Goal: Task Accomplishment & Management: Manage account settings

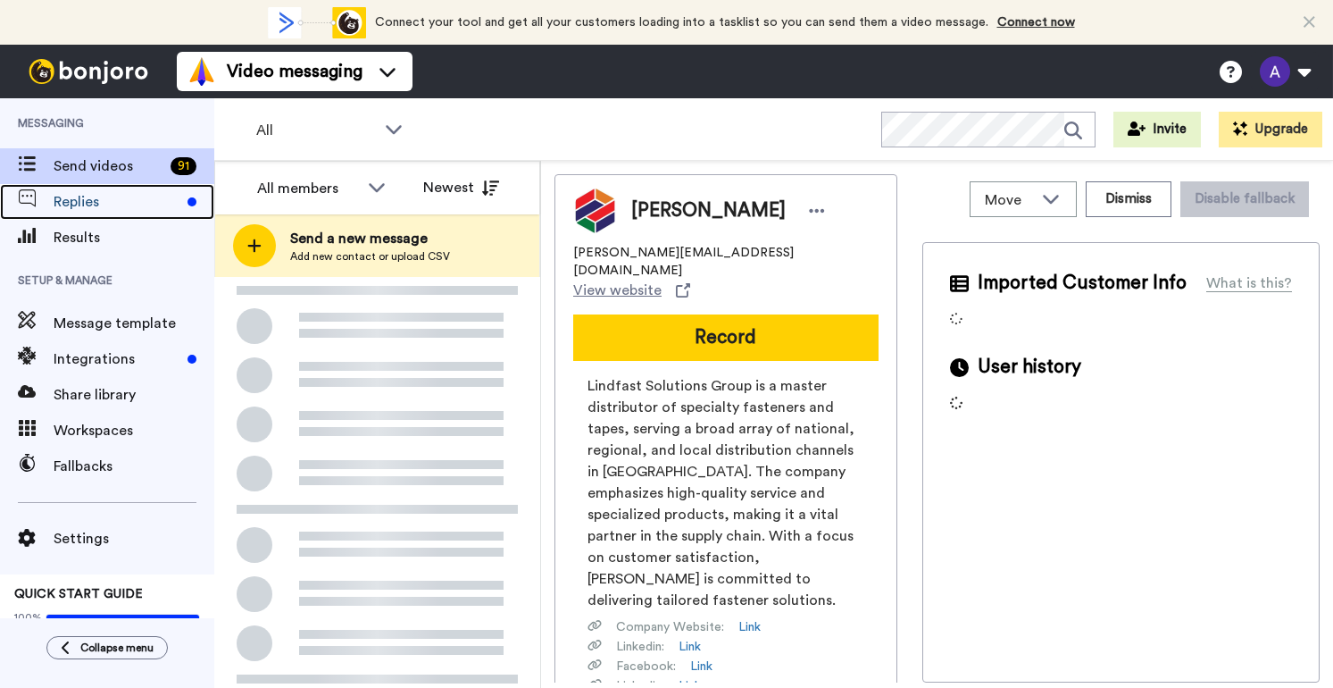
click at [73, 197] on span "Replies" at bounding box center [117, 201] width 127 height 21
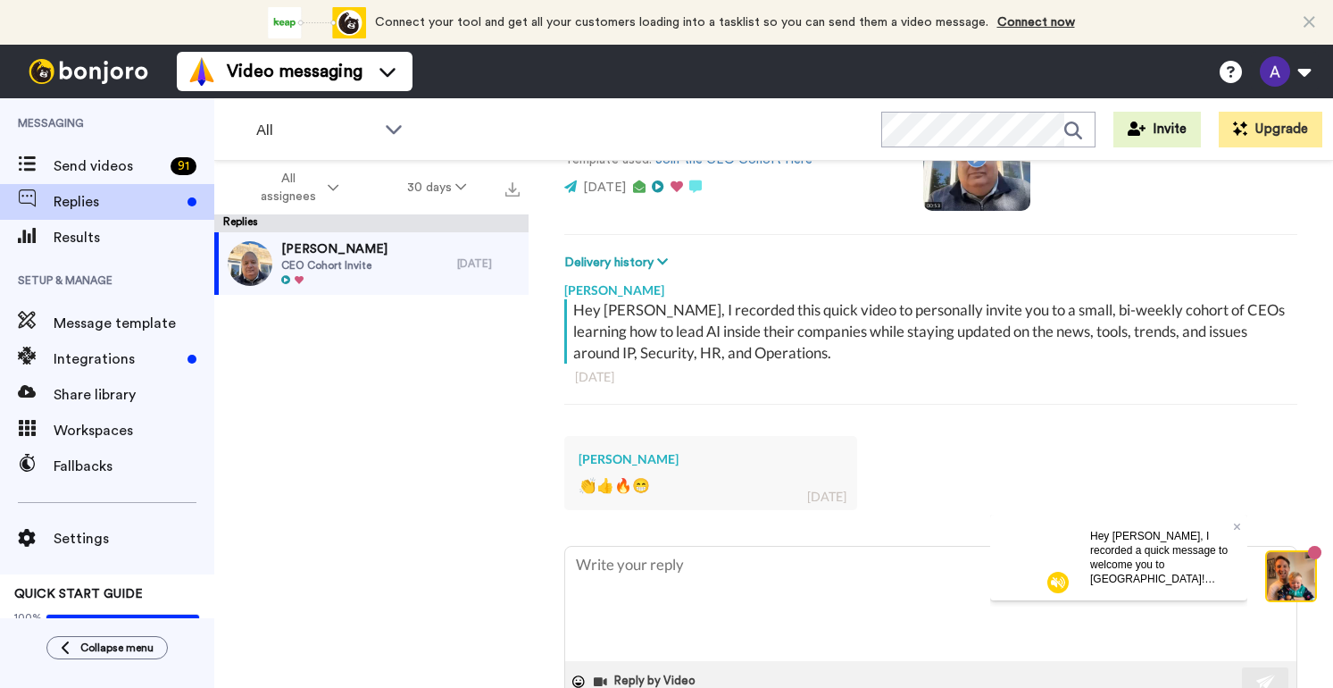
scroll to position [238, 0]
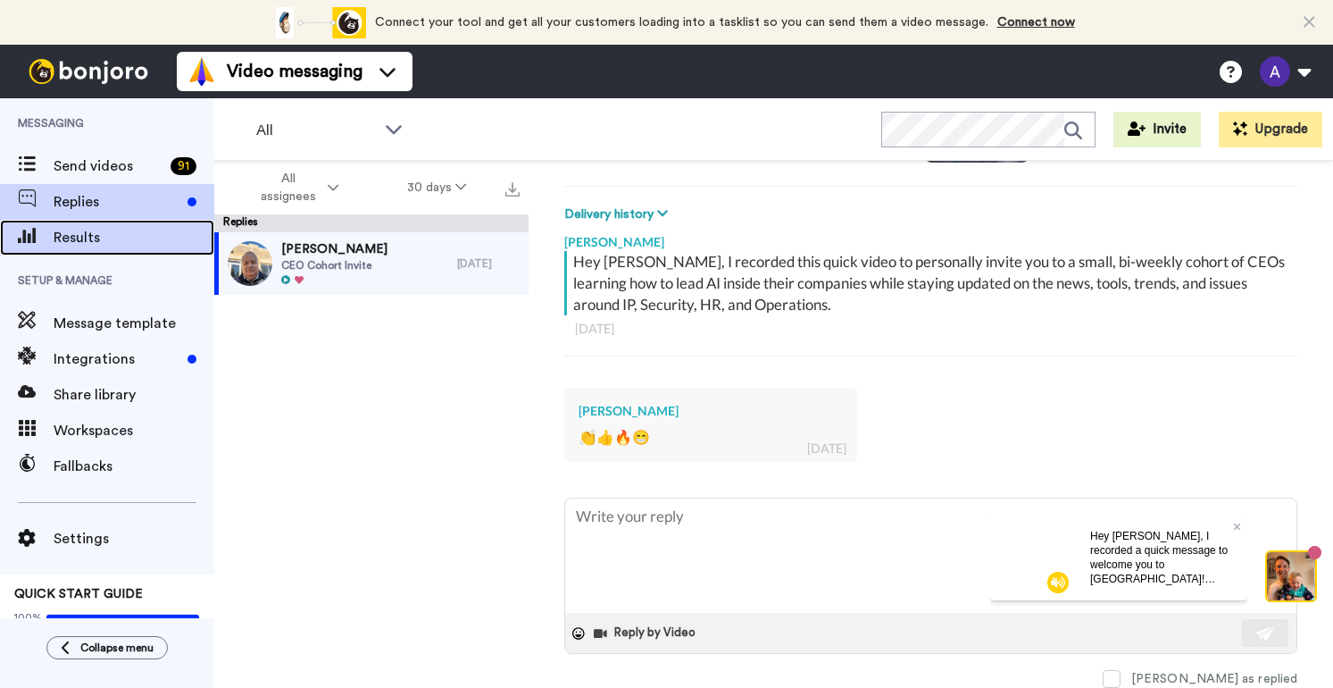
click at [79, 233] on span "Results" at bounding box center [134, 237] width 161 height 21
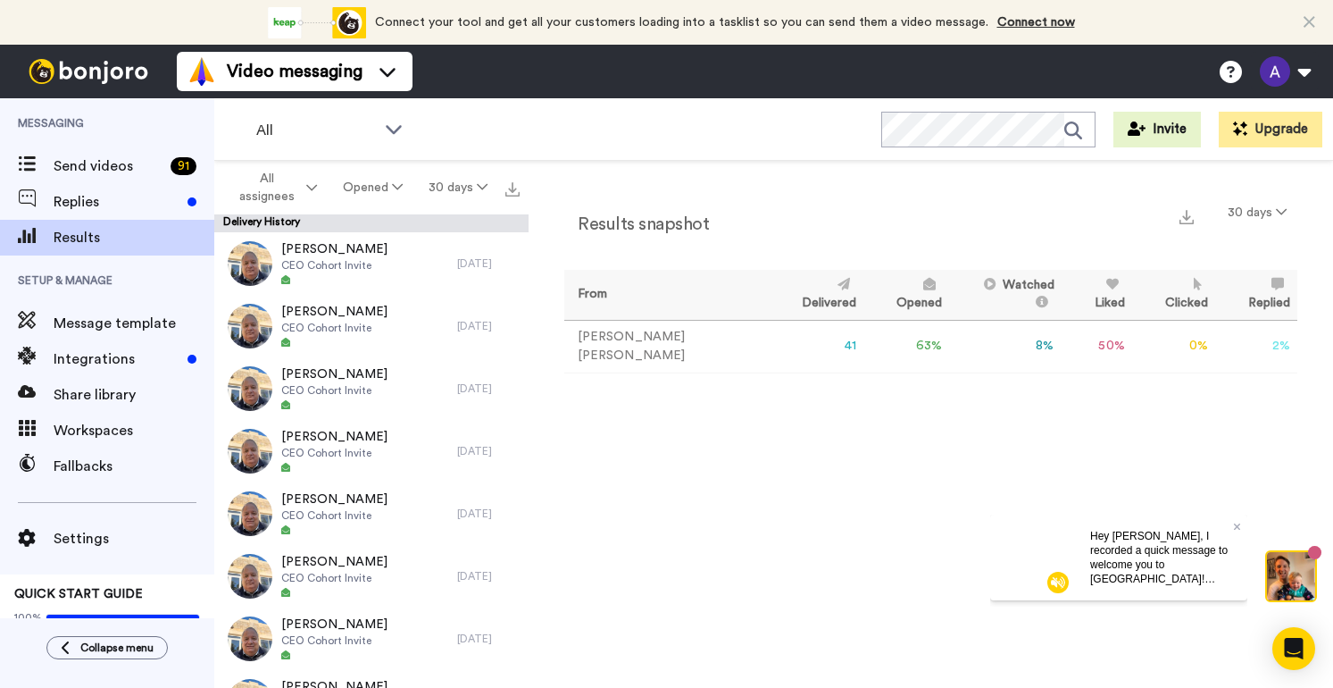
click at [995, 344] on td "8 %" at bounding box center [1005, 346] width 112 height 53
click at [769, 344] on td "41" at bounding box center [816, 346] width 95 height 53
click at [312, 185] on icon at bounding box center [311, 187] width 11 height 13
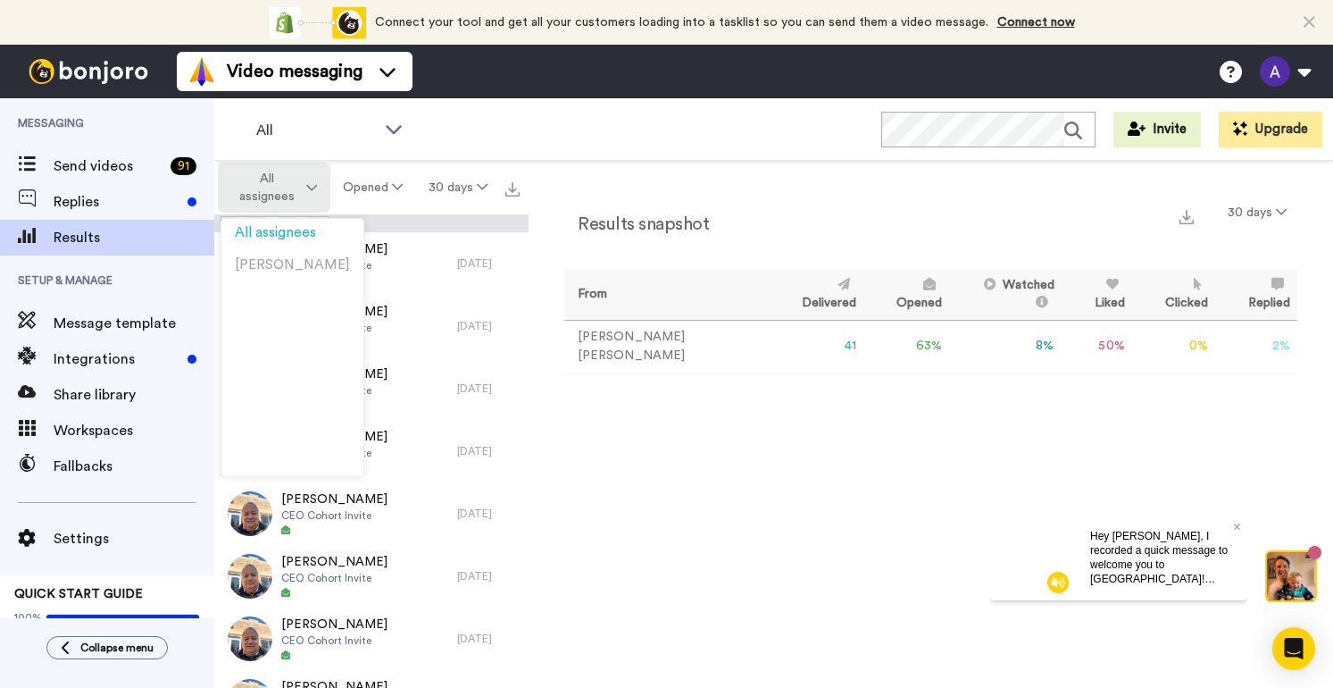
click at [312, 185] on icon at bounding box center [311, 187] width 11 height 13
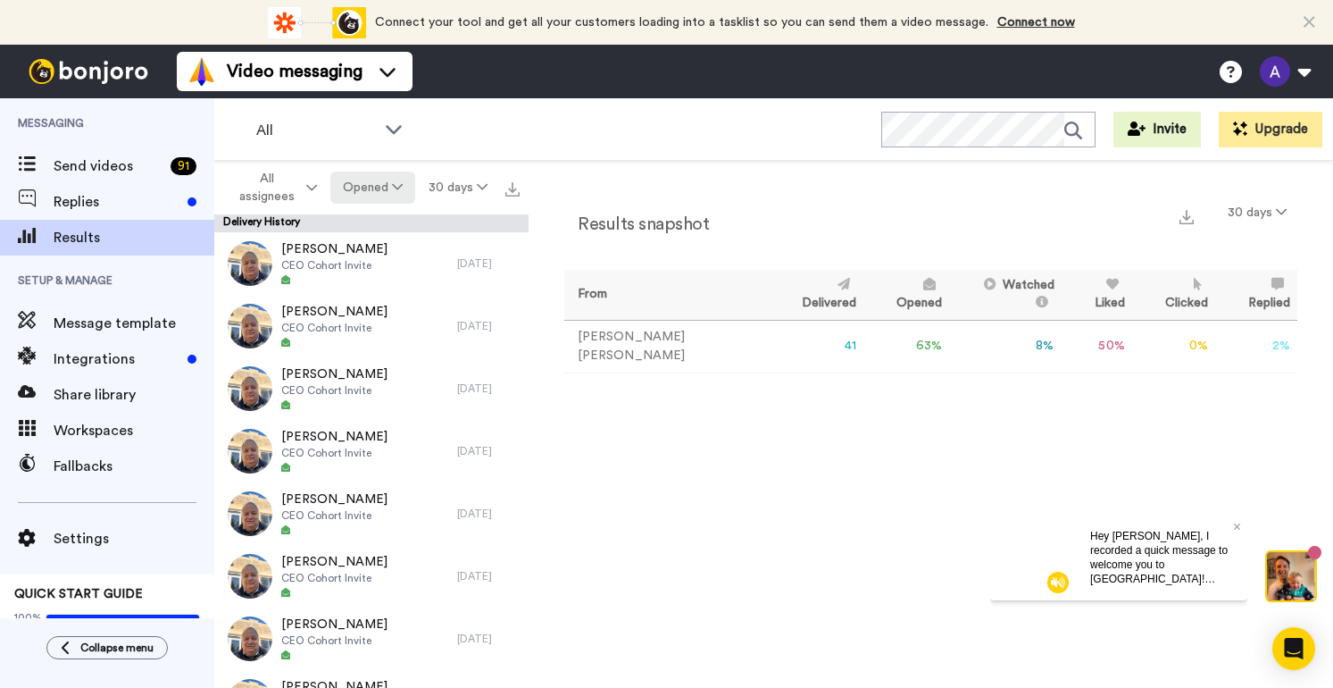
click at [402, 179] on button "Opened" at bounding box center [373, 187] width 86 height 32
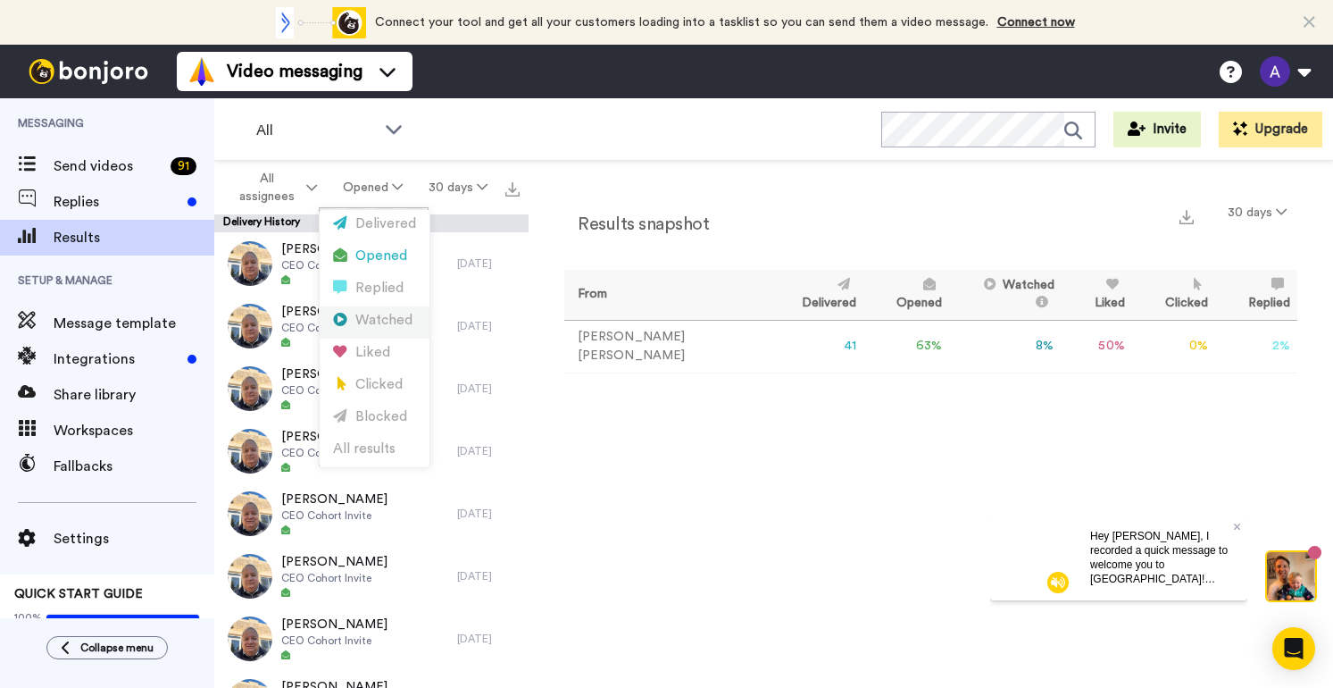
click at [383, 319] on div "Watched" at bounding box center [374, 321] width 83 height 20
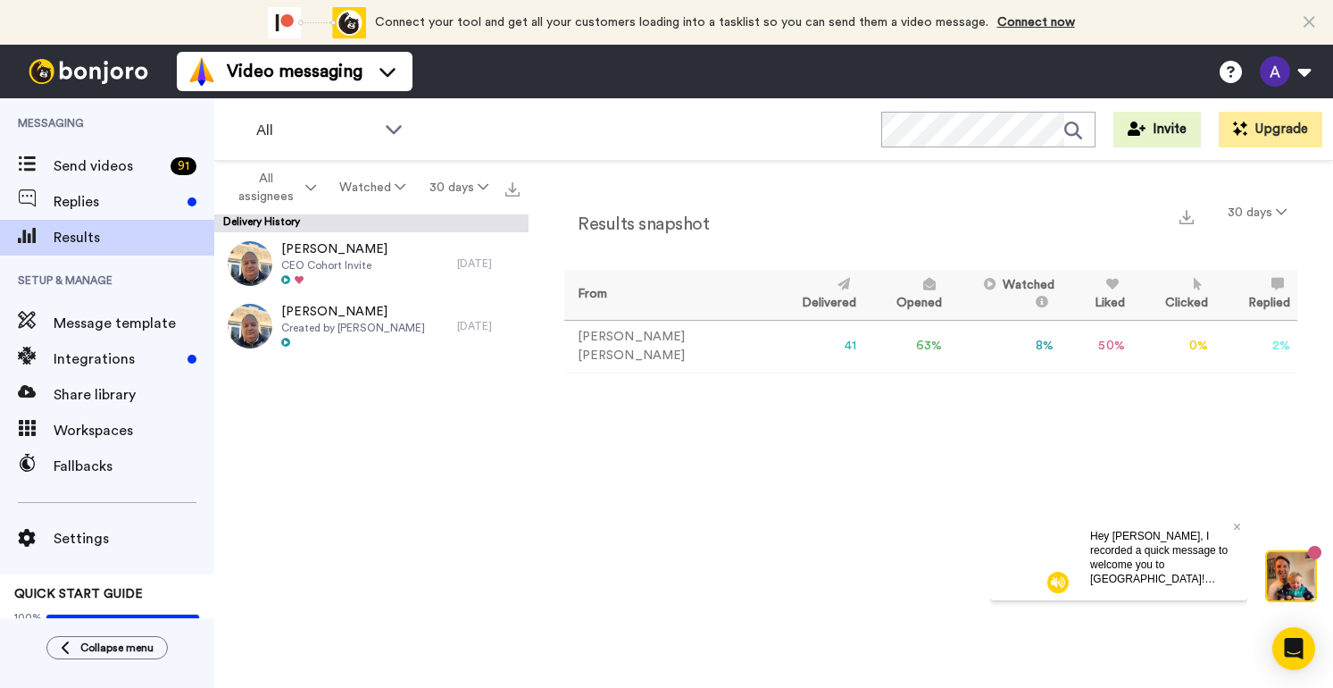
click at [776, 345] on td "41" at bounding box center [816, 346] width 95 height 53
click at [868, 347] on td "63 %" at bounding box center [907, 346] width 86 height 53
click at [75, 205] on span "Replies" at bounding box center [117, 201] width 127 height 21
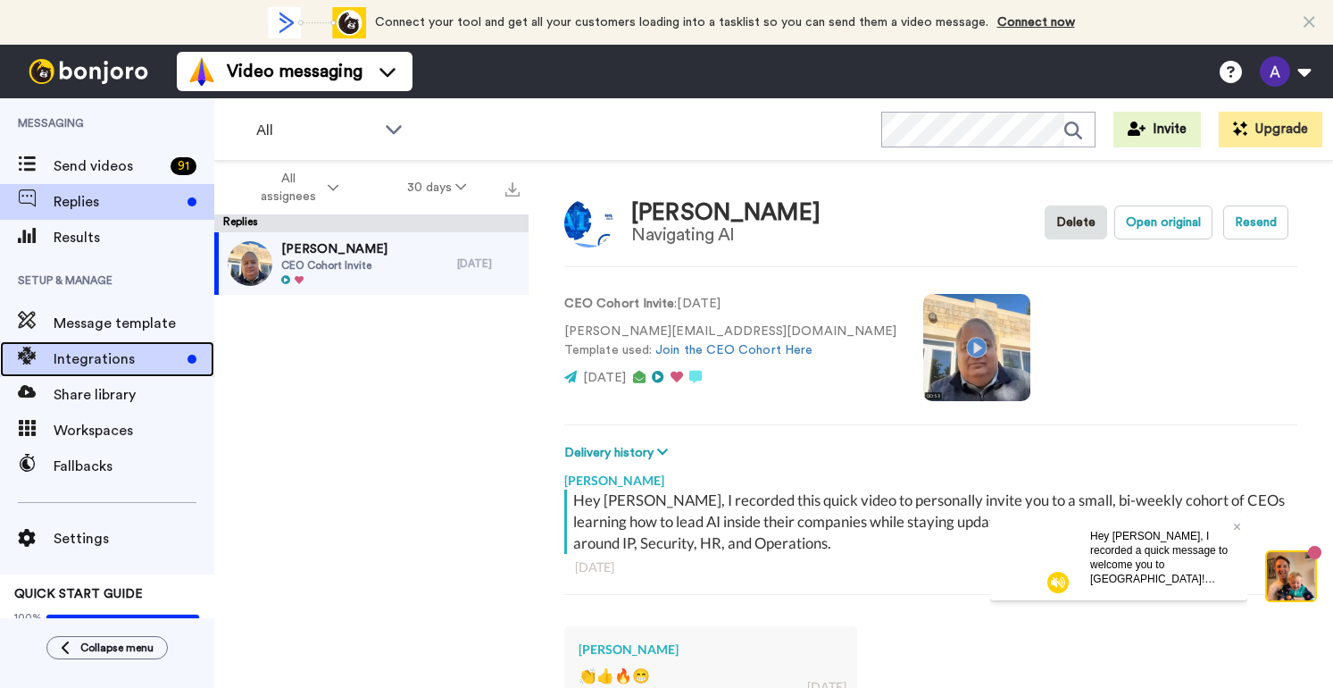
click at [104, 366] on span "Integrations" at bounding box center [117, 358] width 127 height 21
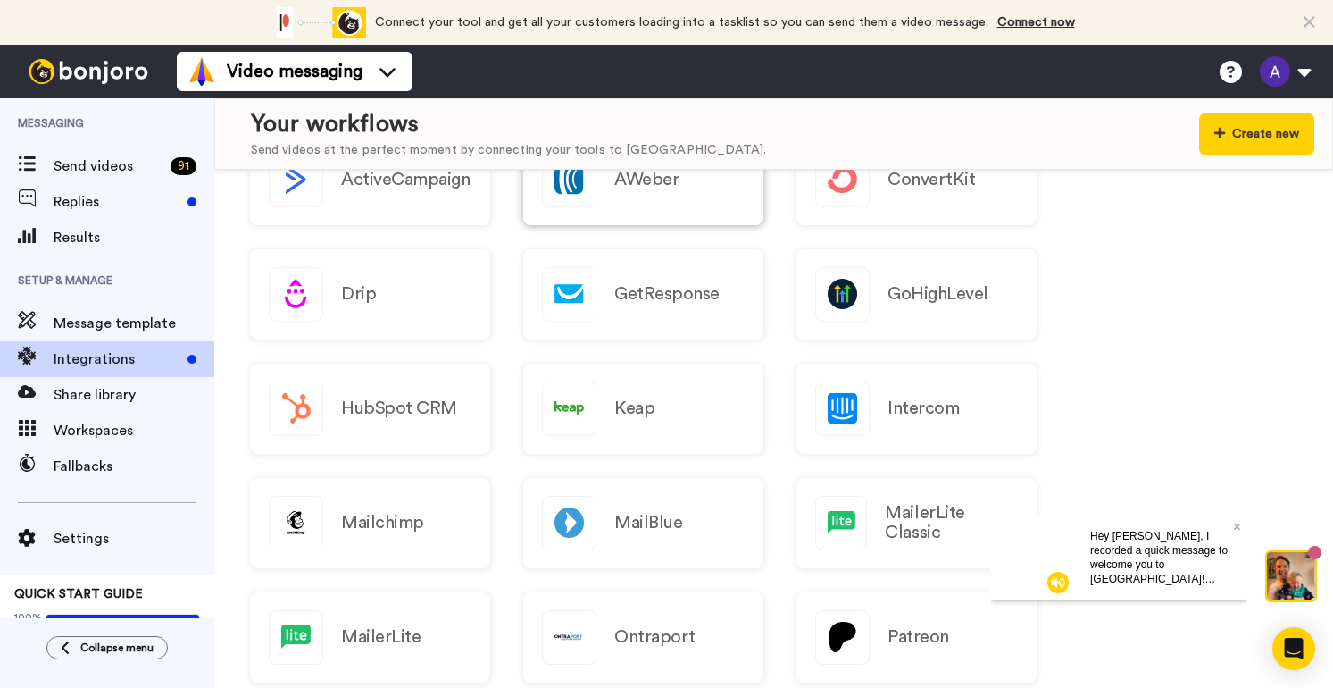
scroll to position [288, 0]
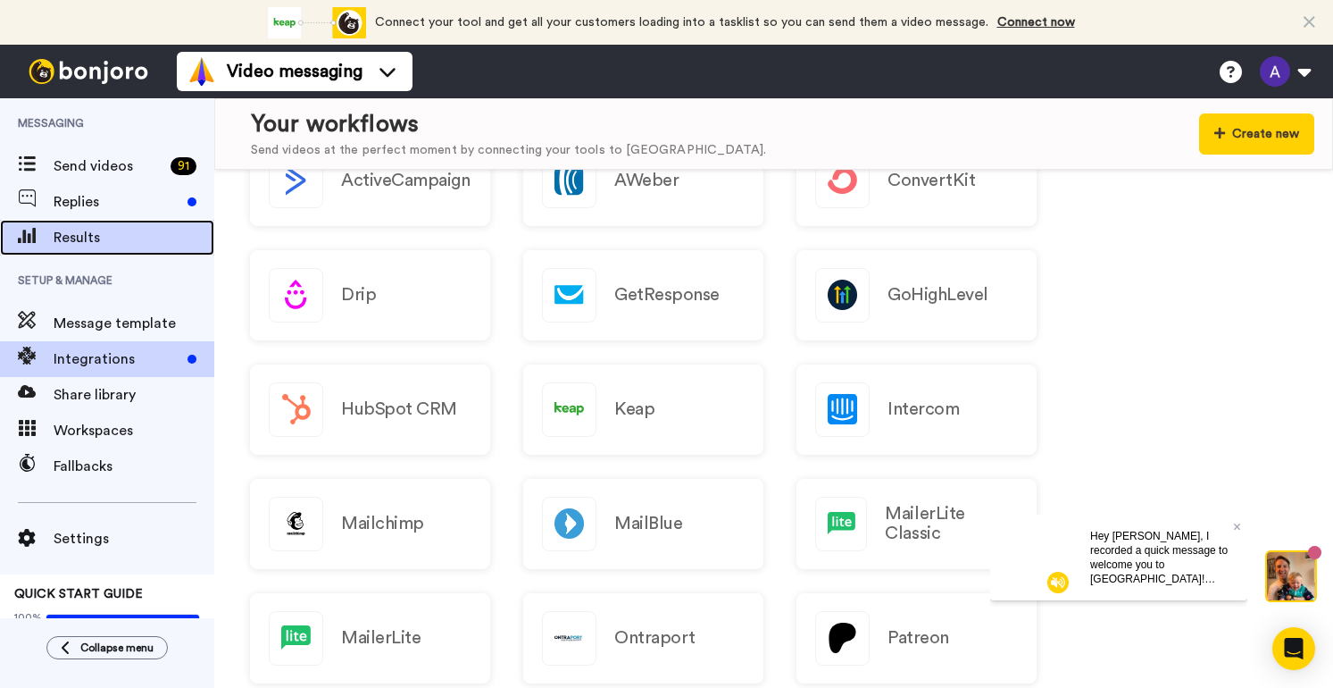
click at [71, 232] on span "Results" at bounding box center [134, 237] width 161 height 21
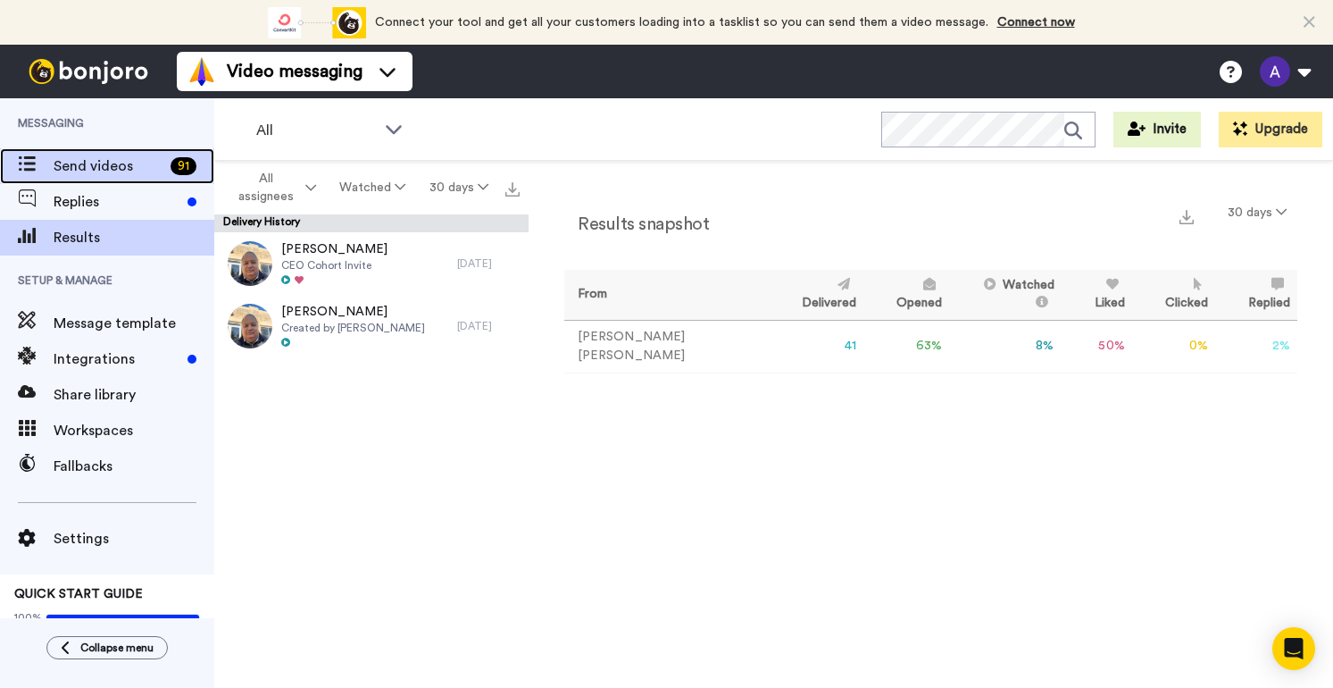
click at [108, 156] on span "Send videos" at bounding box center [109, 165] width 110 height 21
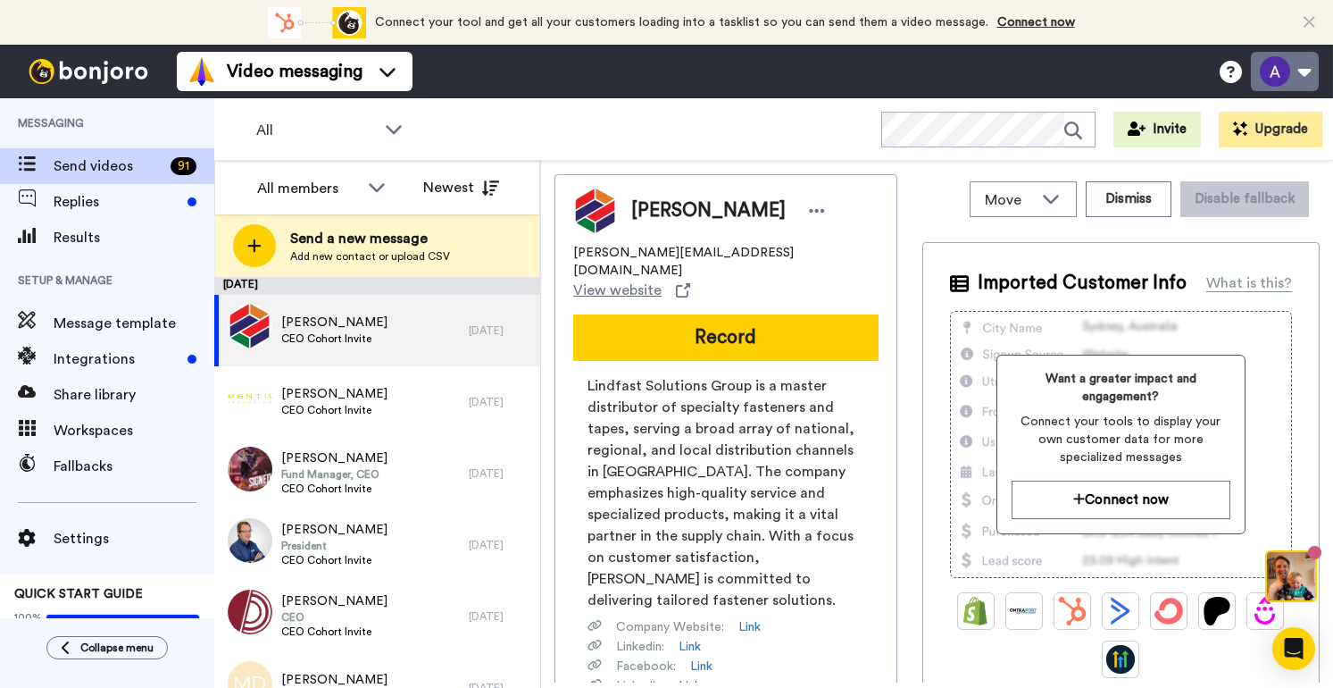
click at [1309, 72] on button at bounding box center [1285, 71] width 68 height 39
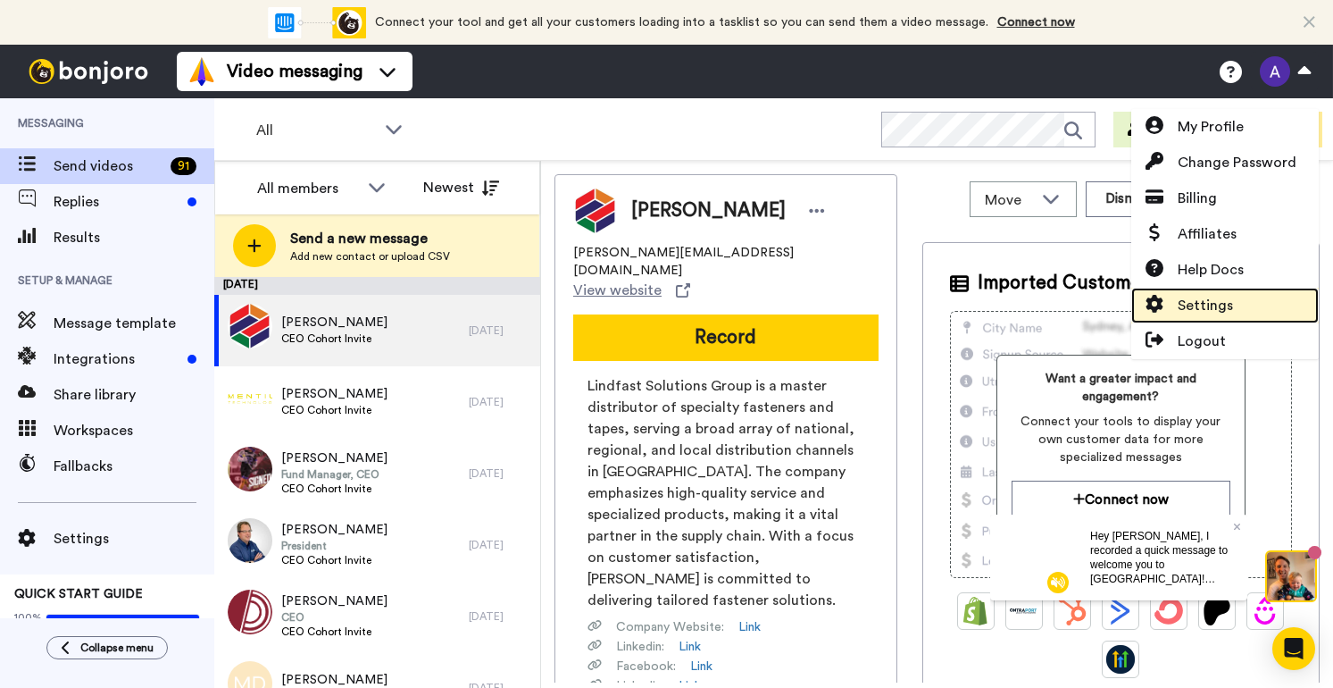
click at [1212, 306] on span "Settings" at bounding box center [1205, 305] width 55 height 21
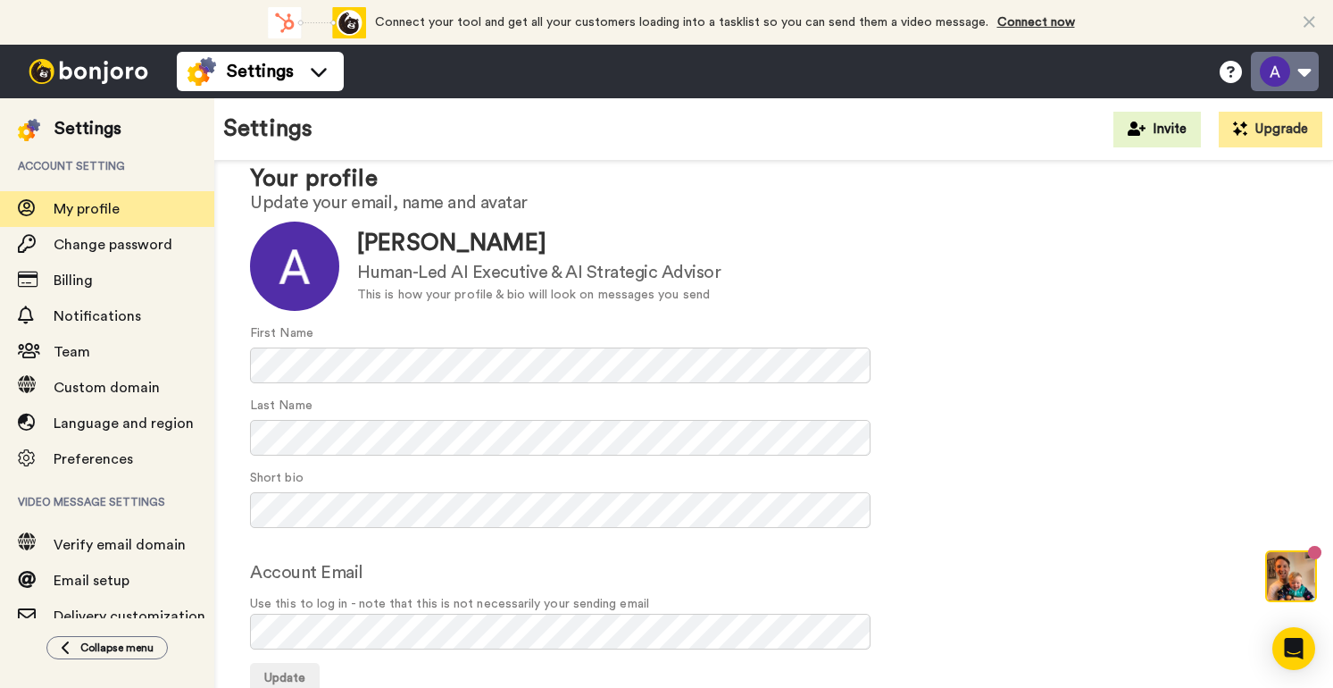
click at [1306, 75] on button at bounding box center [1285, 71] width 68 height 39
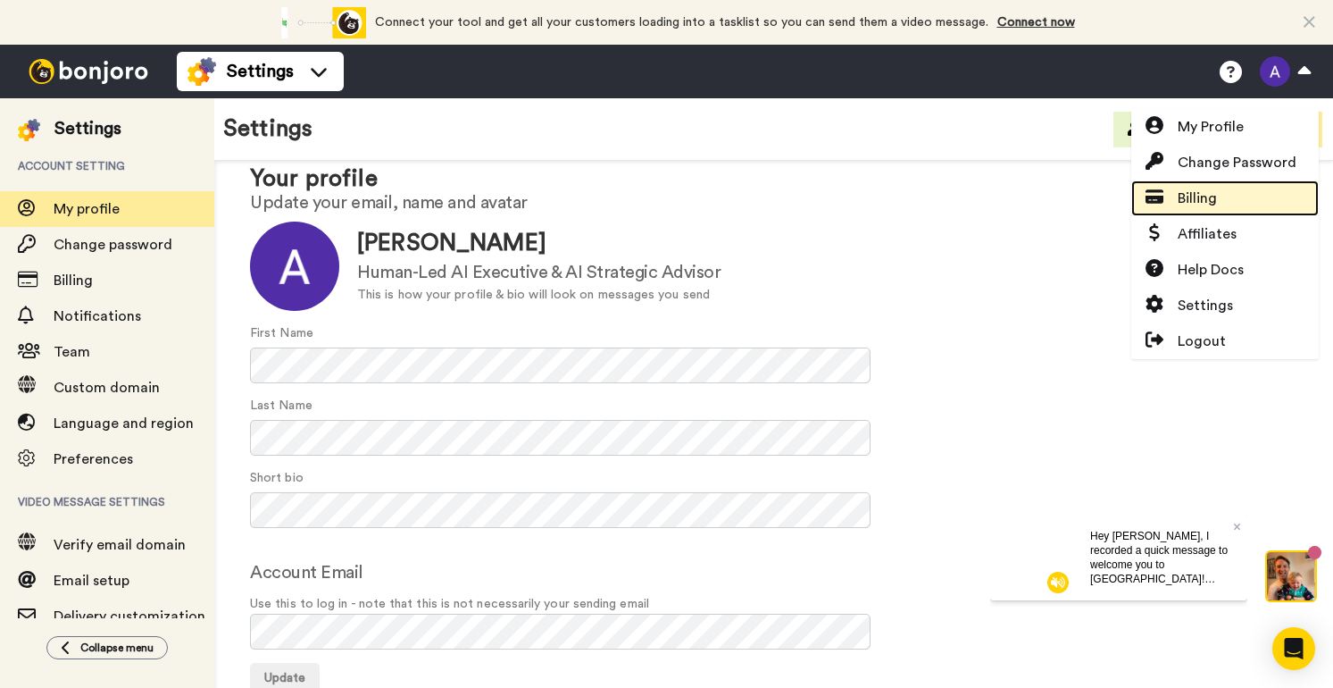
click at [1201, 198] on span "Billing" at bounding box center [1197, 198] width 39 height 21
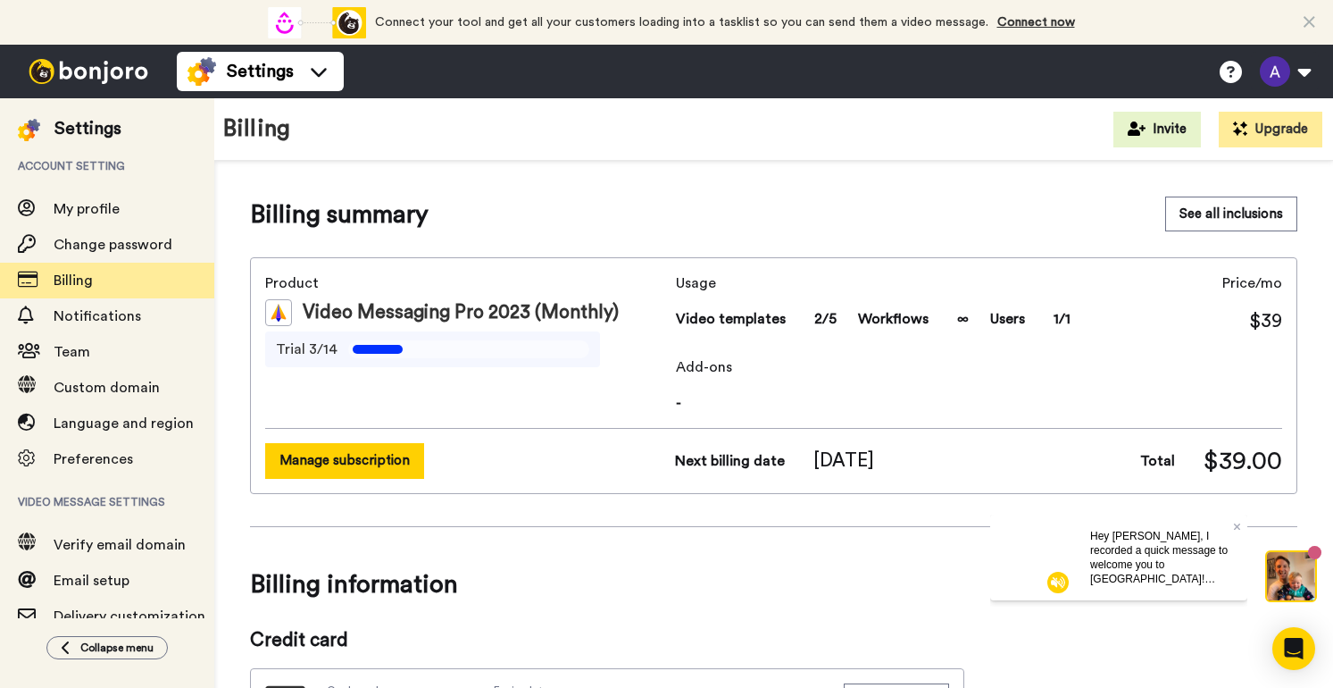
click at [377, 463] on button "Manage subscription" at bounding box center [344, 460] width 159 height 35
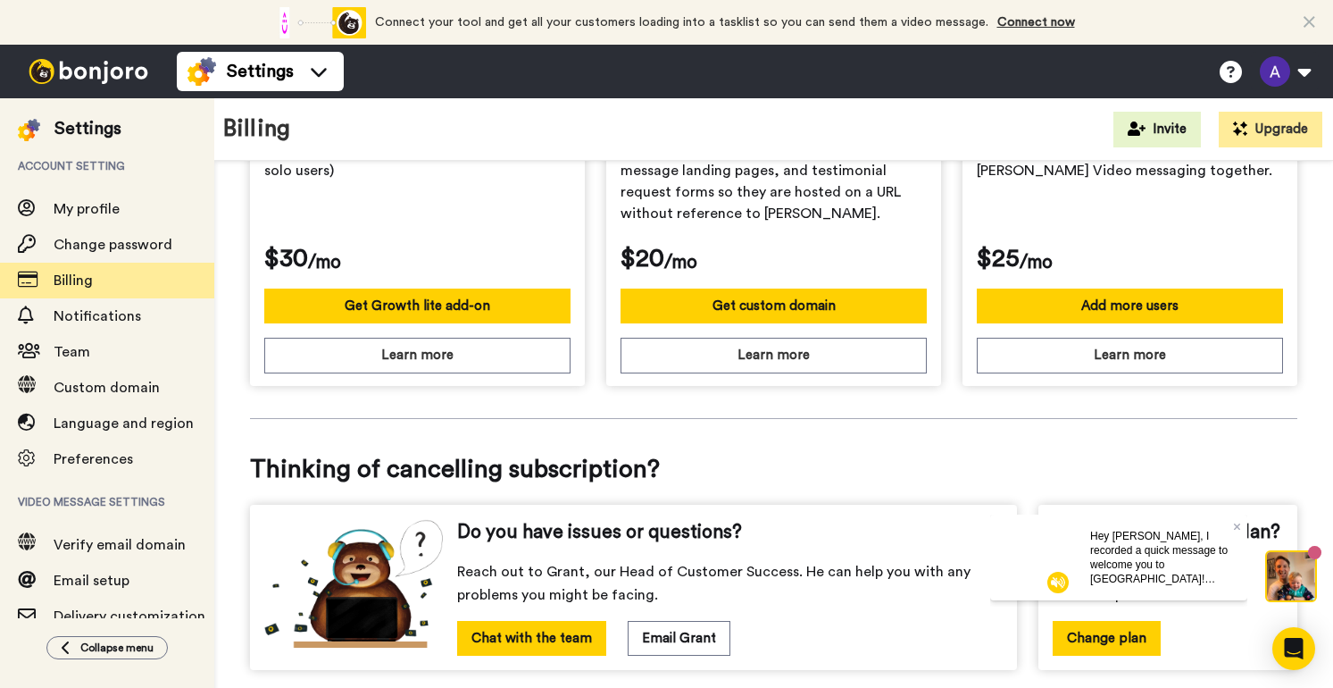
scroll to position [721, 0]
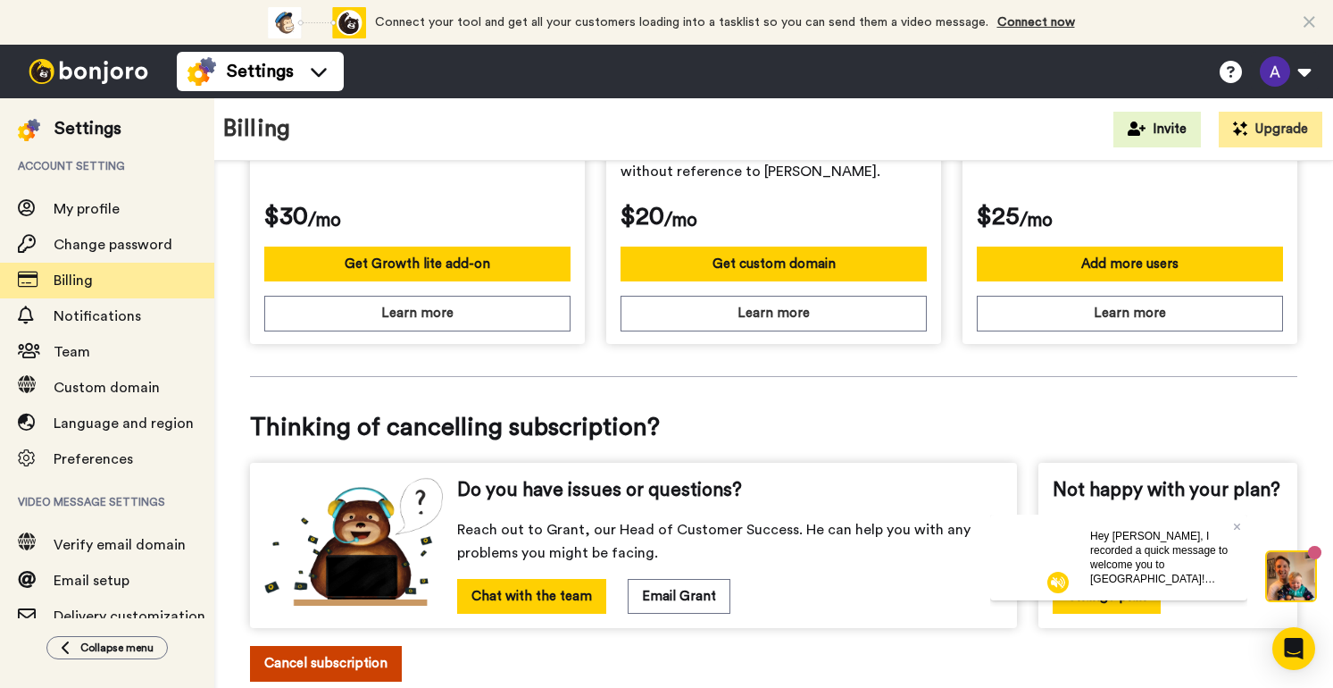
click at [338, 663] on button "Cancel subscription" at bounding box center [326, 663] width 152 height 35
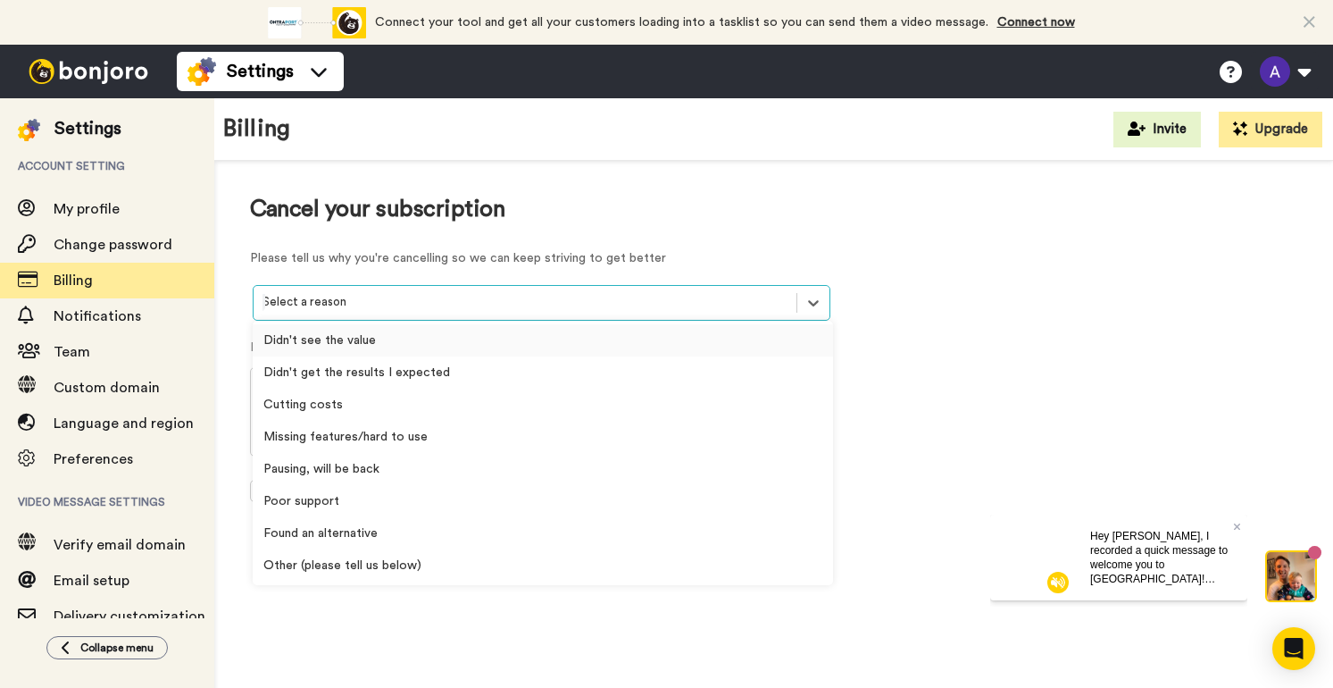
click at [504, 303] on div at bounding box center [525, 302] width 525 height 21
click at [453, 375] on div "Didn't get the results I expected" at bounding box center [543, 372] width 581 height 32
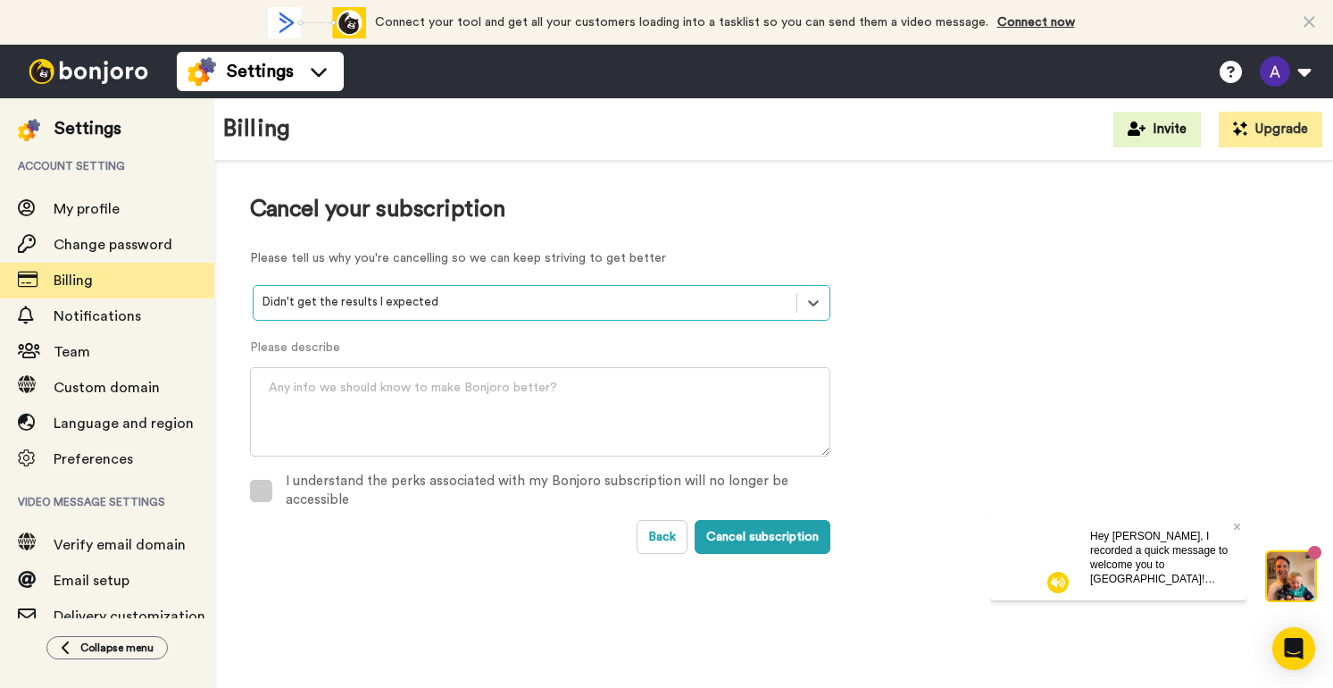
click at [263, 493] on span at bounding box center [261, 491] width 22 height 22
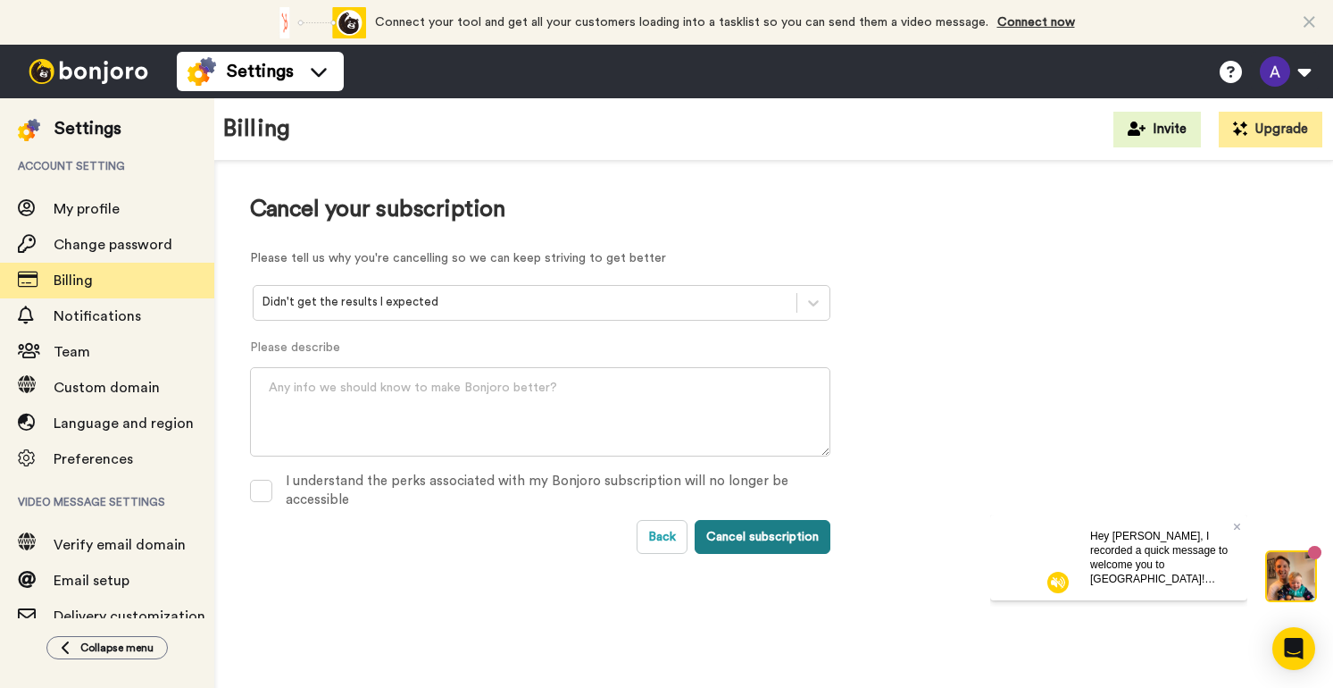
click at [769, 535] on button "Cancel subscription" at bounding box center [763, 537] width 136 height 34
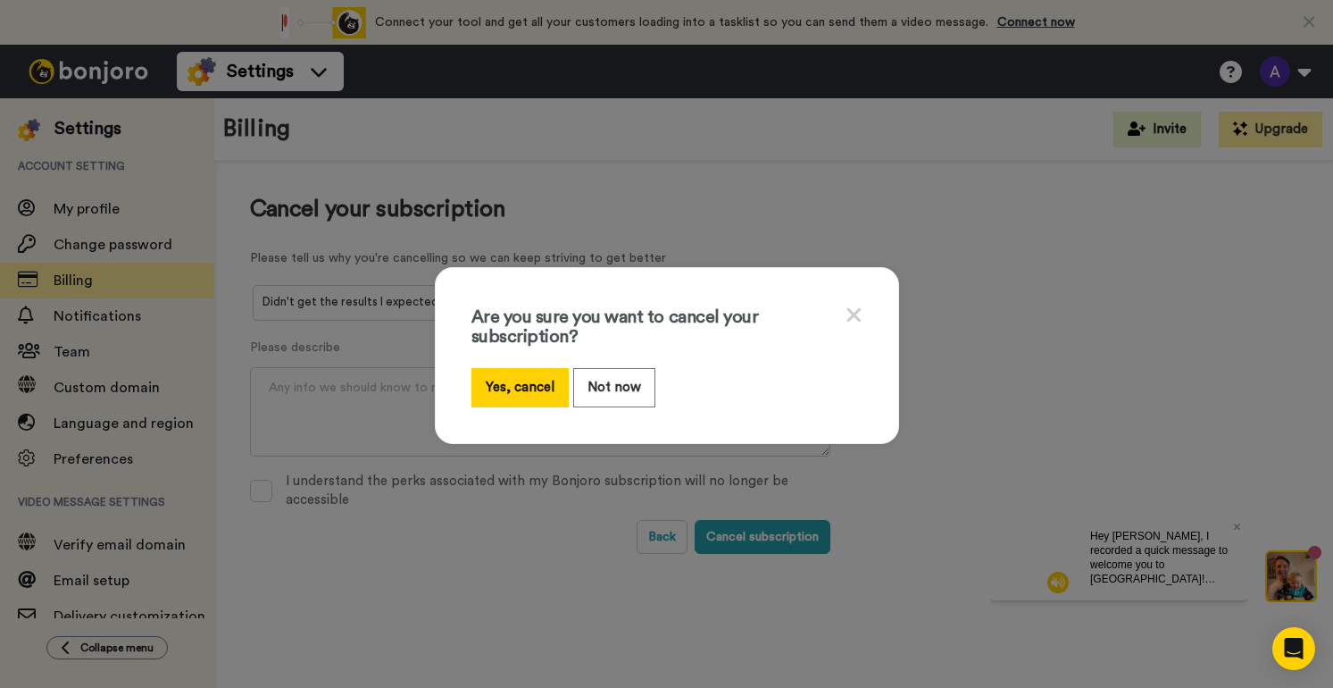
click at [1190, 543] on div "Are you sure you want to cancel your subscription? Yes, cancel Not now" at bounding box center [666, 344] width 1333 height 688
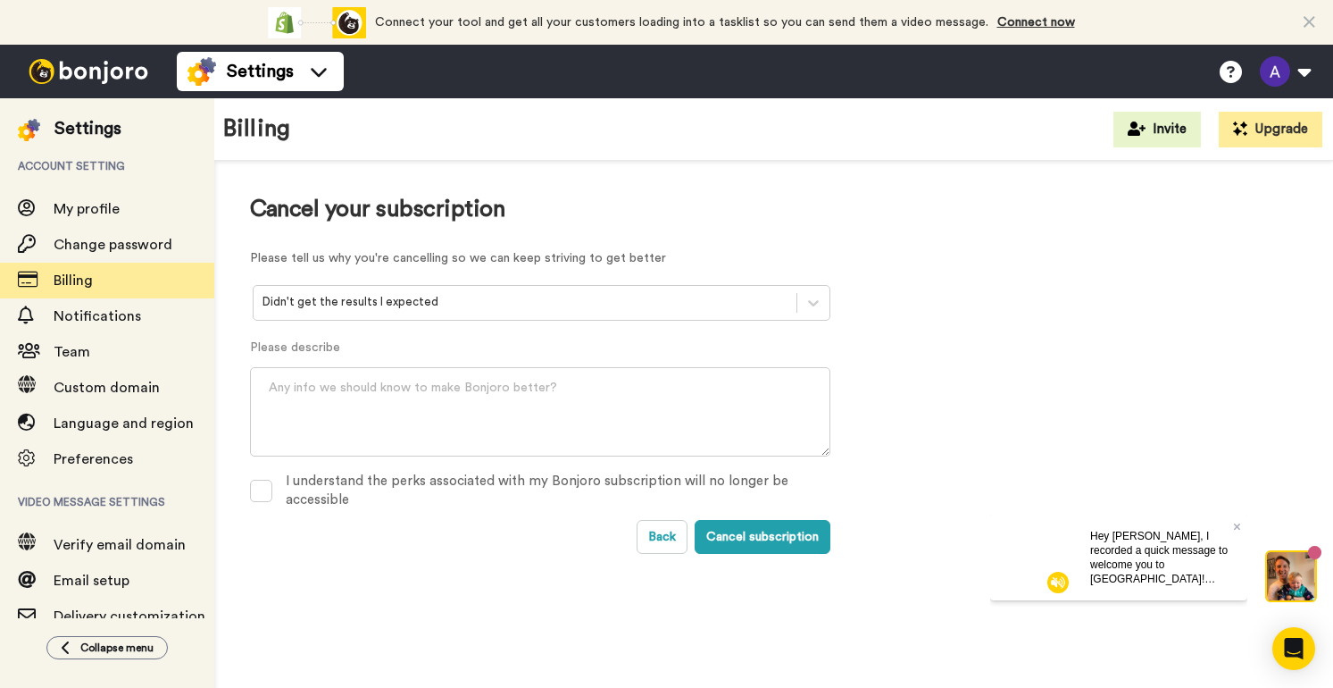
click at [1058, 545] on video at bounding box center [1033, 557] width 86 height 86
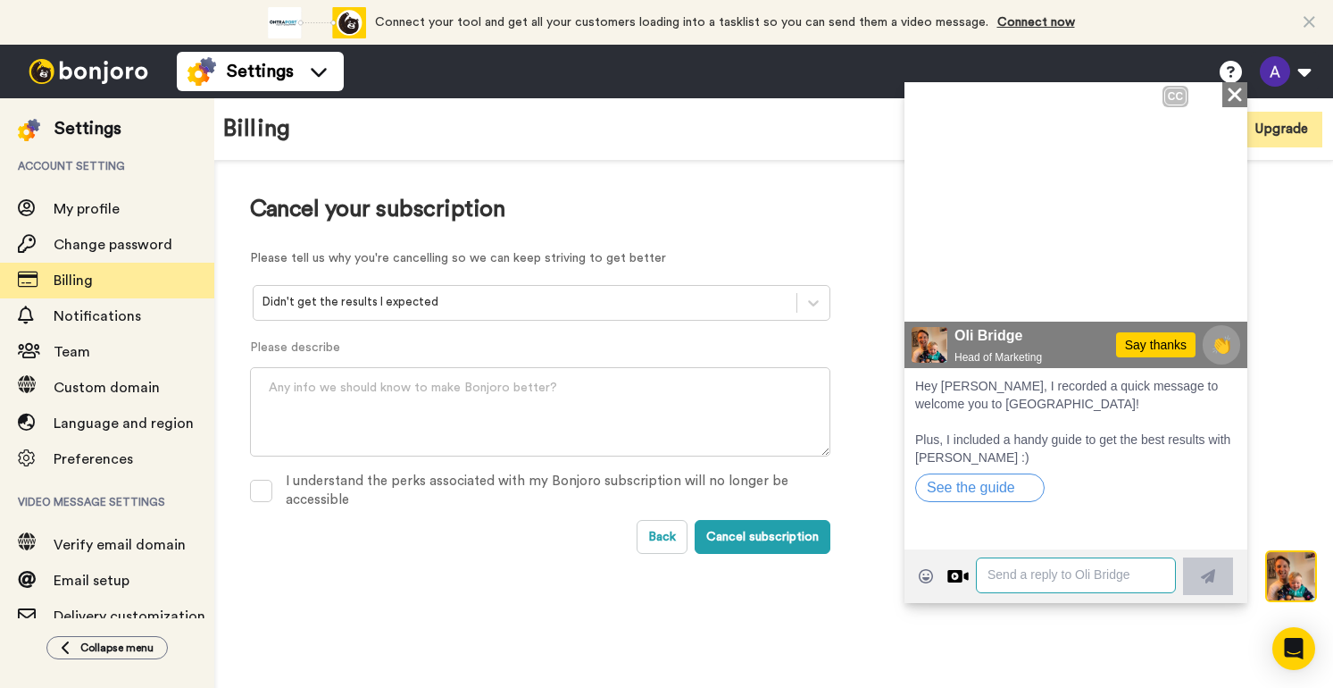
click at [1041, 583] on textarea at bounding box center [1076, 574] width 200 height 36
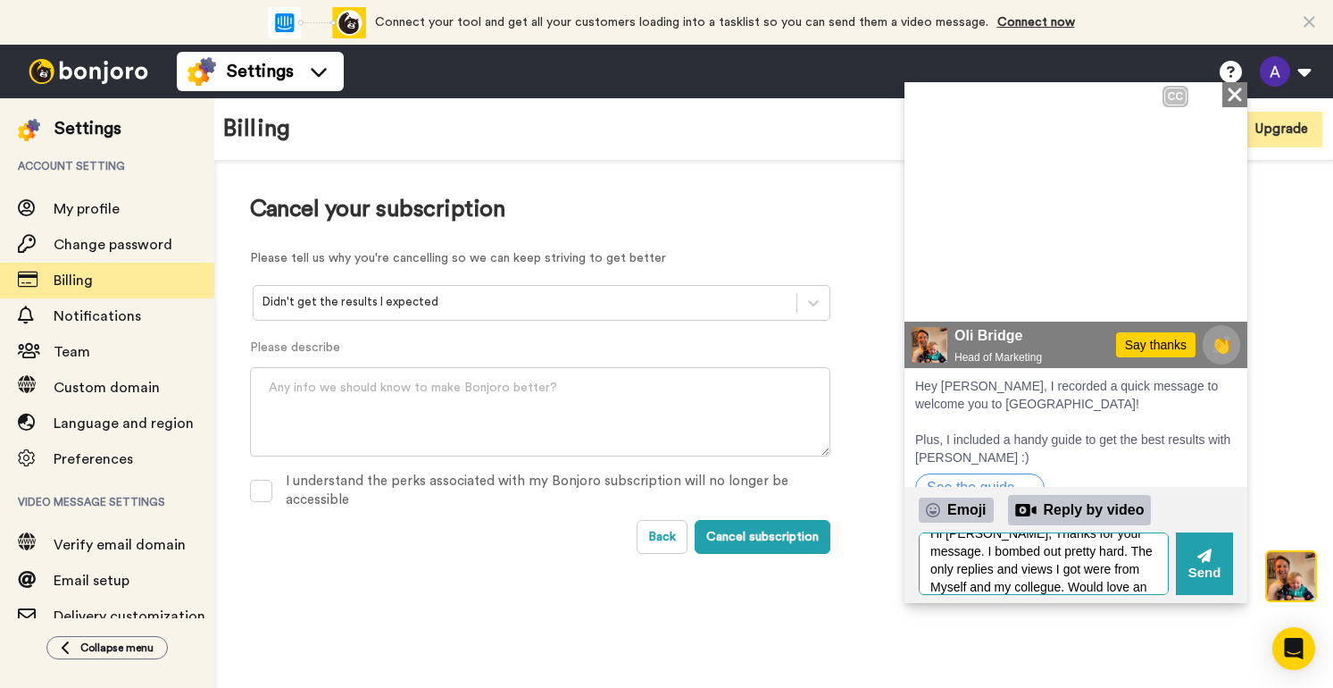
scroll to position [34, 0]
click at [1041, 568] on textarea "Hi Oli, Thanks for your message. I bombed out pretty hard. The only replies and…" at bounding box center [1044, 562] width 250 height 63
click at [1095, 587] on textarea "Hi Oli, Thanks for your message. I bombed out pretty hard. The only replies and…" at bounding box center [1044, 562] width 250 height 63
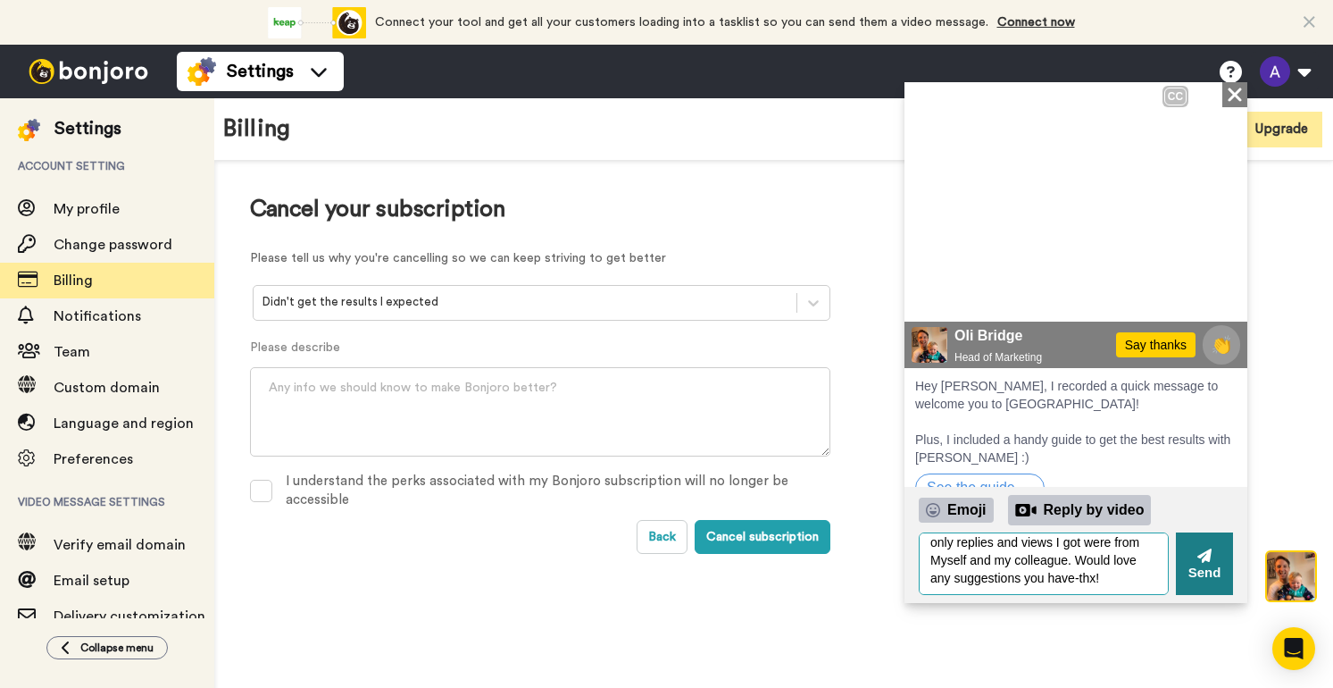
type textarea "Hi Oli, Thanks for your message. I bombed out pretty hard. The only replies and…"
click at [1207, 552] on icon at bounding box center [1205, 554] width 14 height 14
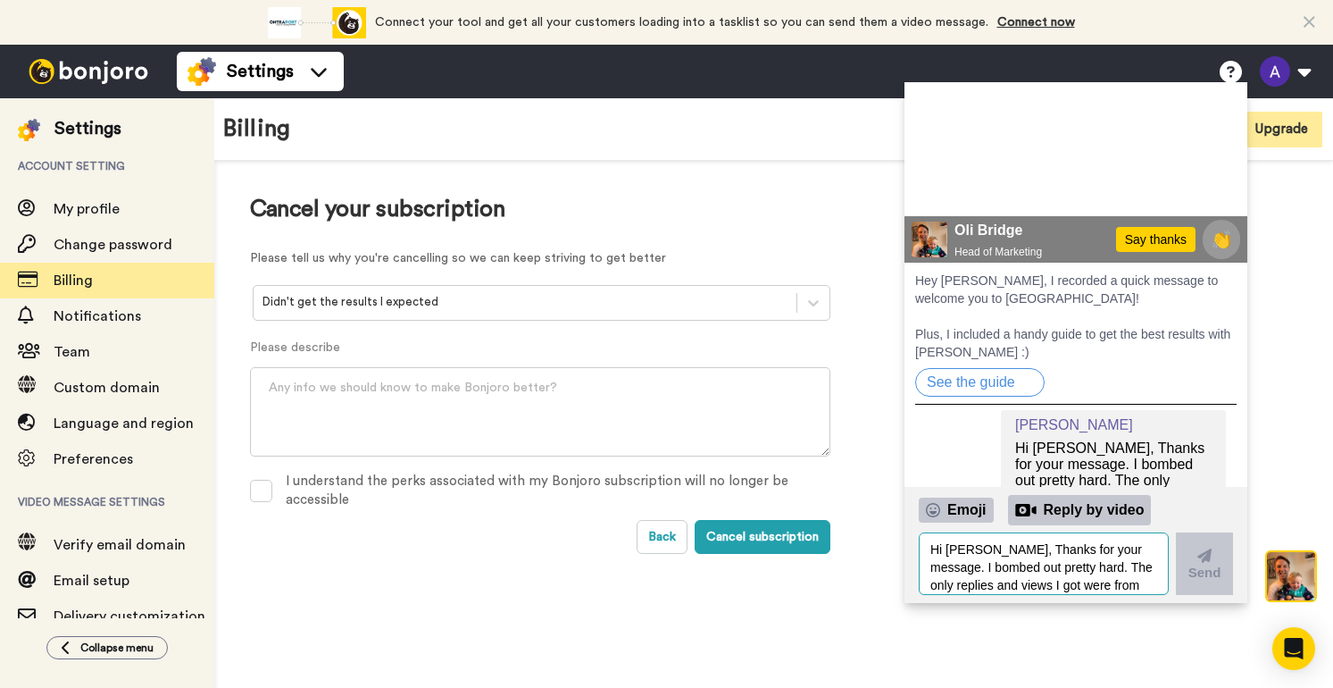
scroll to position [188, 0]
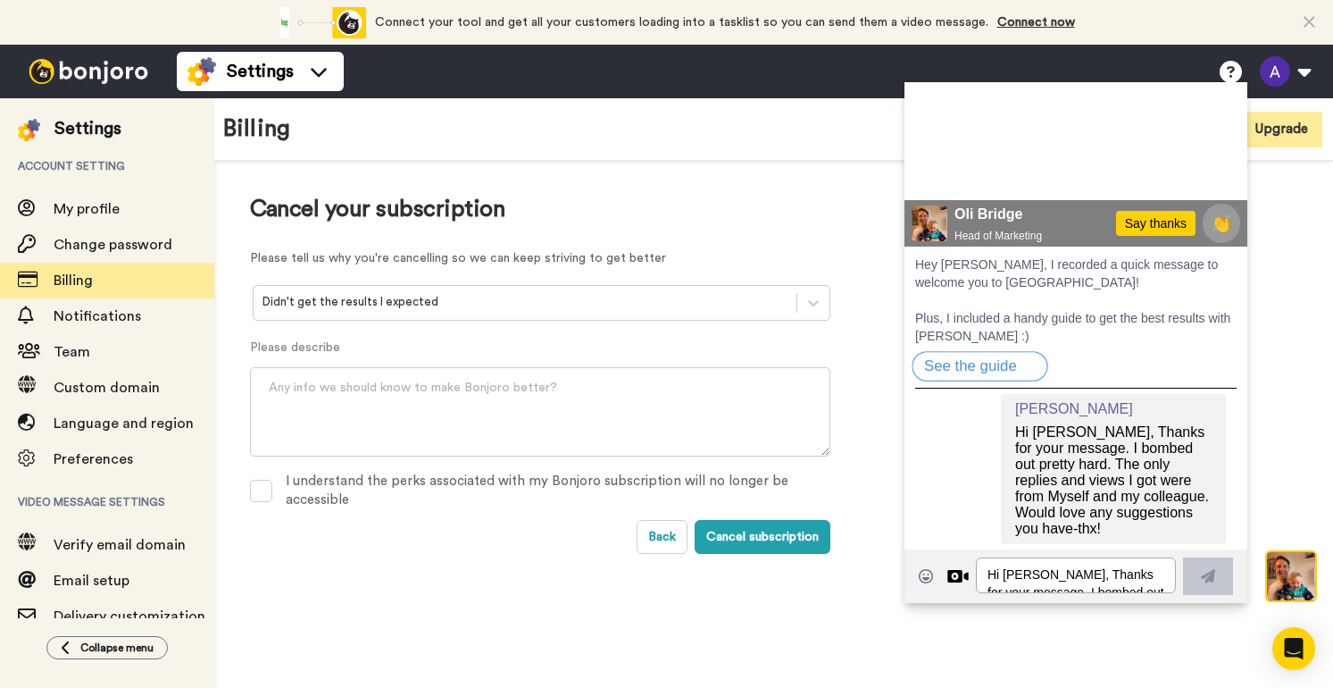
click at [977, 290] on div "Hey Alan, I recorded a quick message to welcome you to Bonjoro! Plus, I include…" at bounding box center [1076, 321] width 322 height 132
click at [992, 356] on button "See the guide" at bounding box center [980, 365] width 136 height 30
click at [663, 540] on button "Back" at bounding box center [662, 537] width 51 height 34
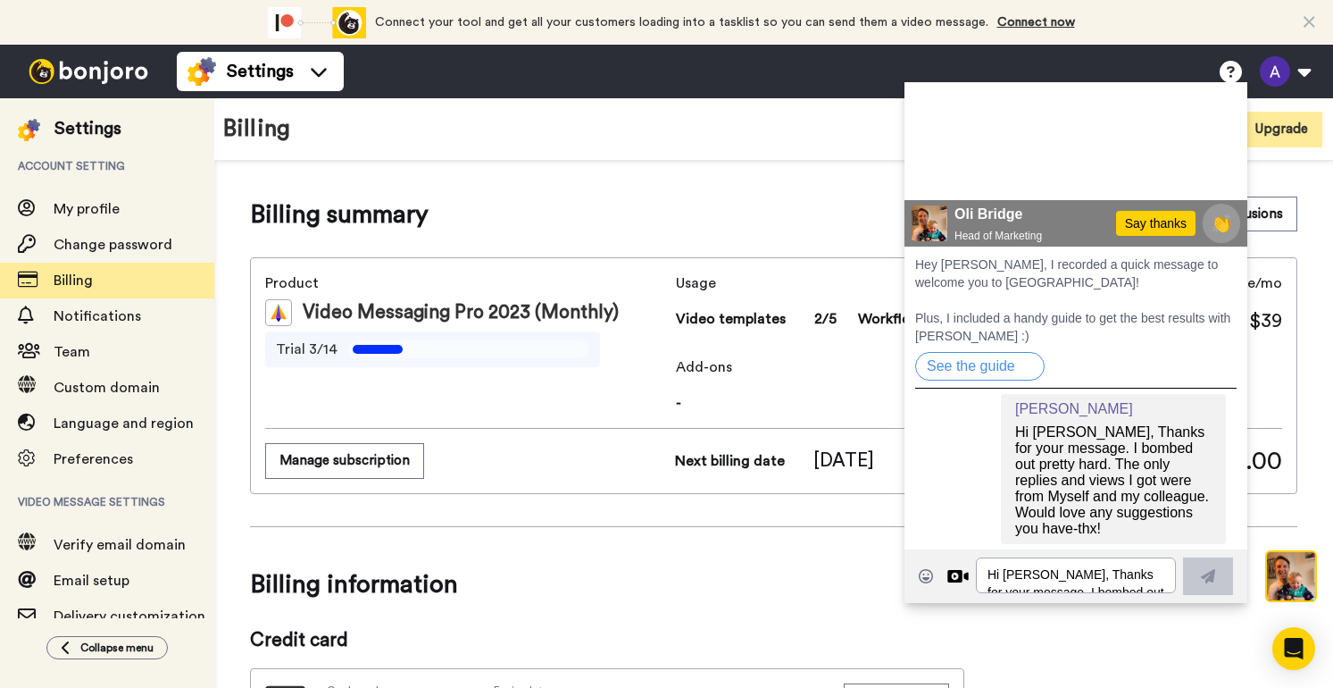
click at [129, 525] on span "Video message settings" at bounding box center [107, 502] width 214 height 50
click at [121, 540] on span "Verify email domain" at bounding box center [120, 545] width 132 height 14
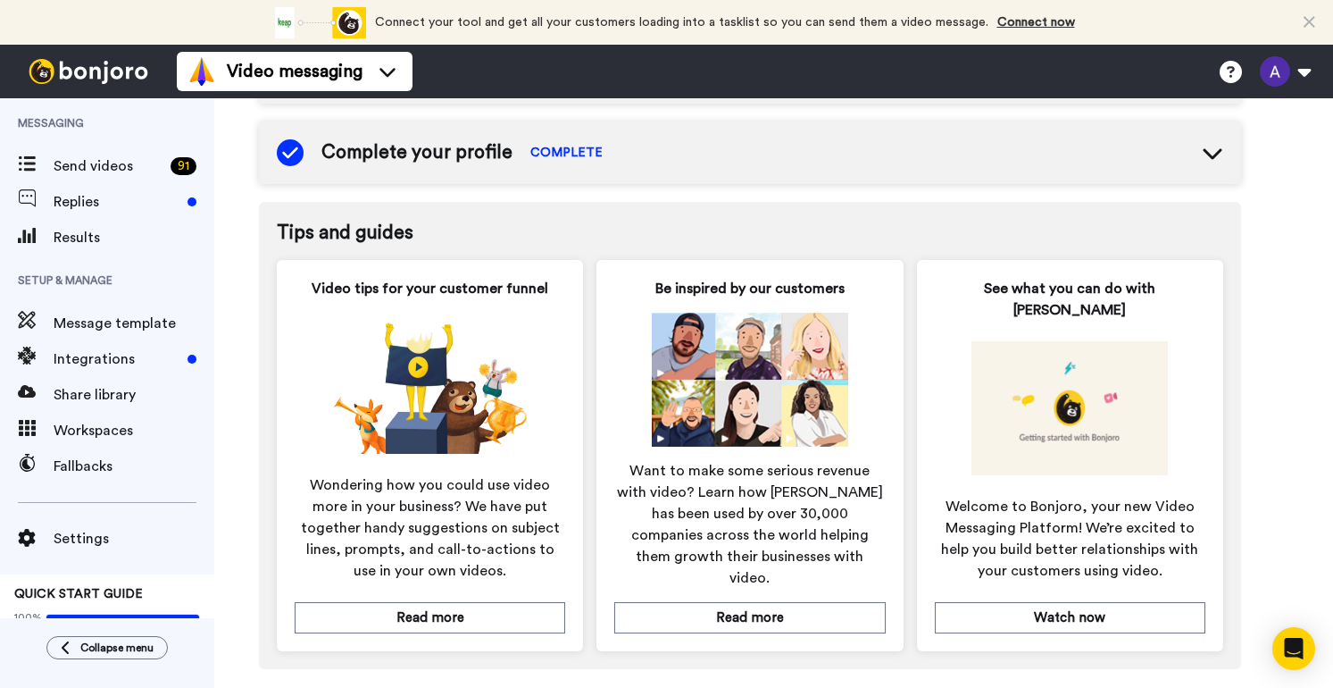
scroll to position [676, 0]
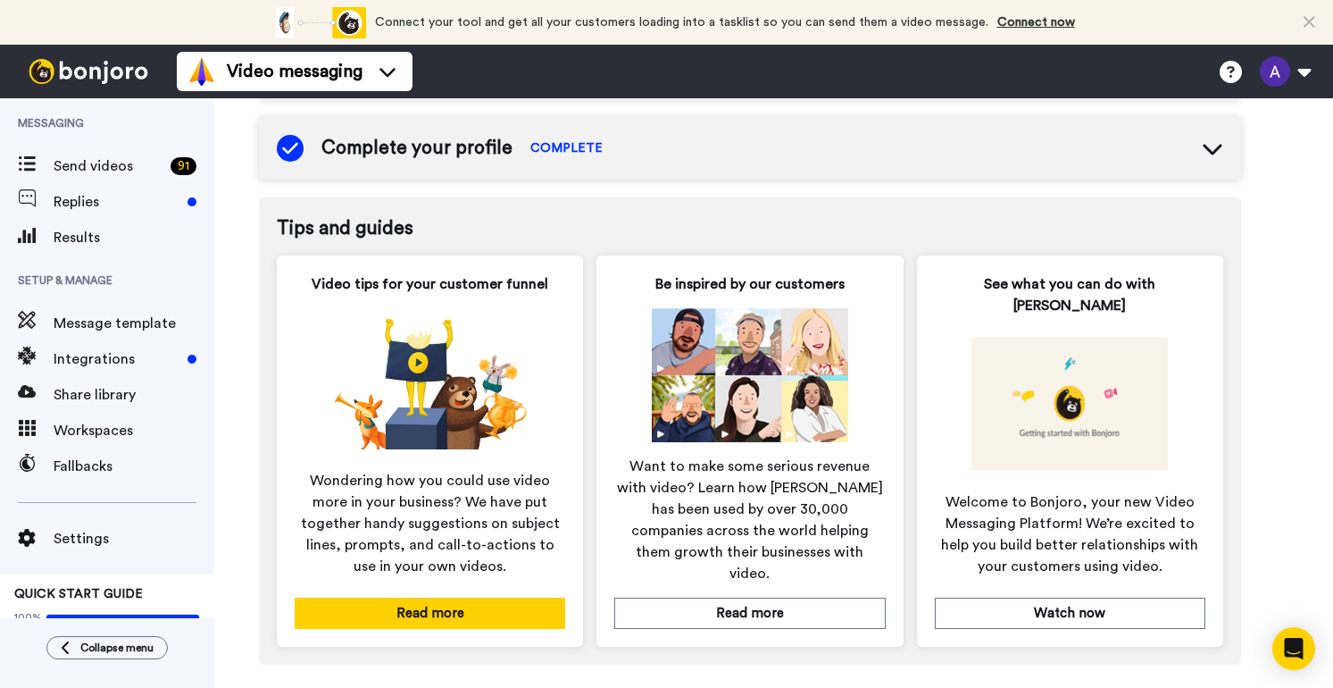
click at [442, 598] on button "Read more" at bounding box center [430, 613] width 271 height 31
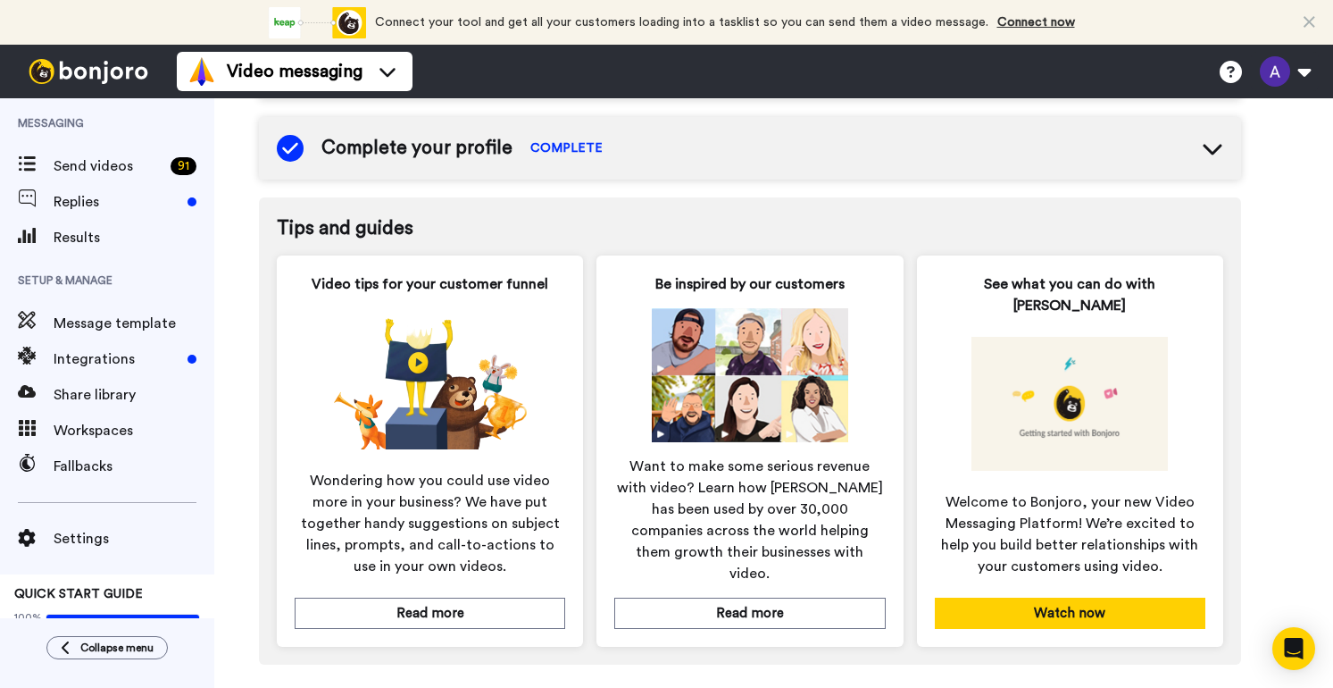
click at [1132, 598] on button "Watch now" at bounding box center [1070, 613] width 271 height 31
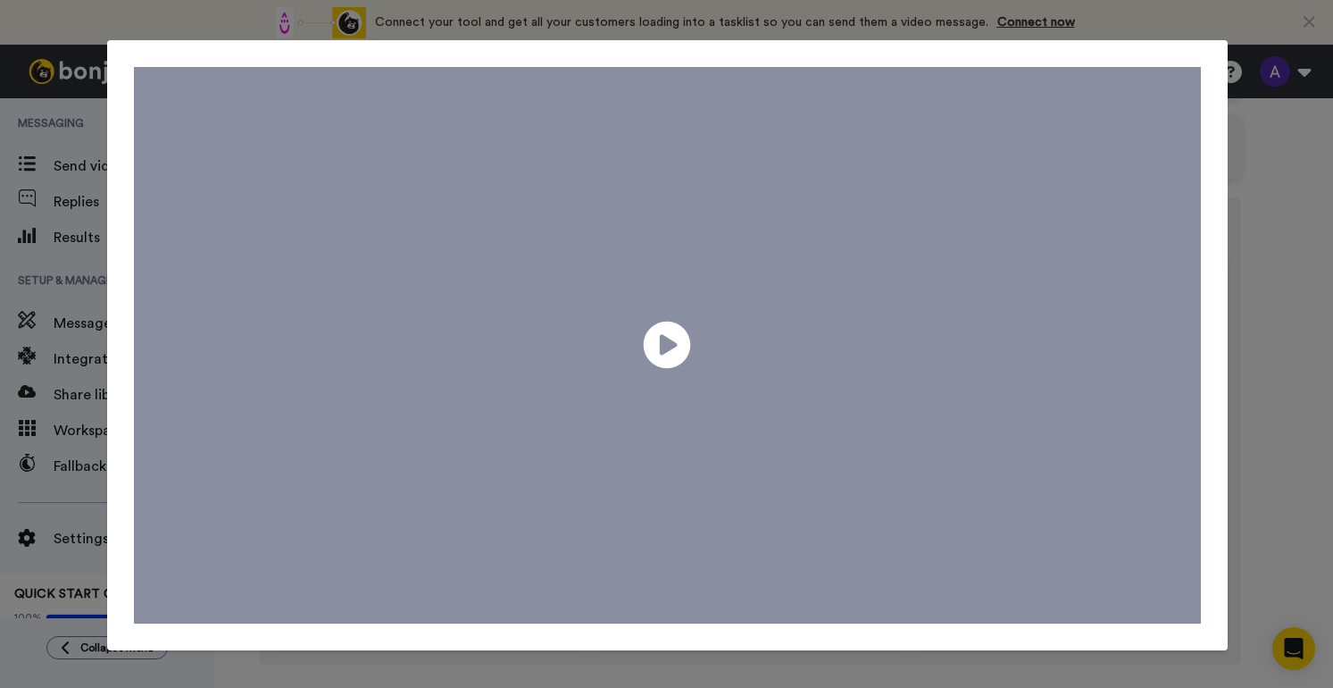
click at [672, 347] on icon at bounding box center [667, 345] width 47 height 47
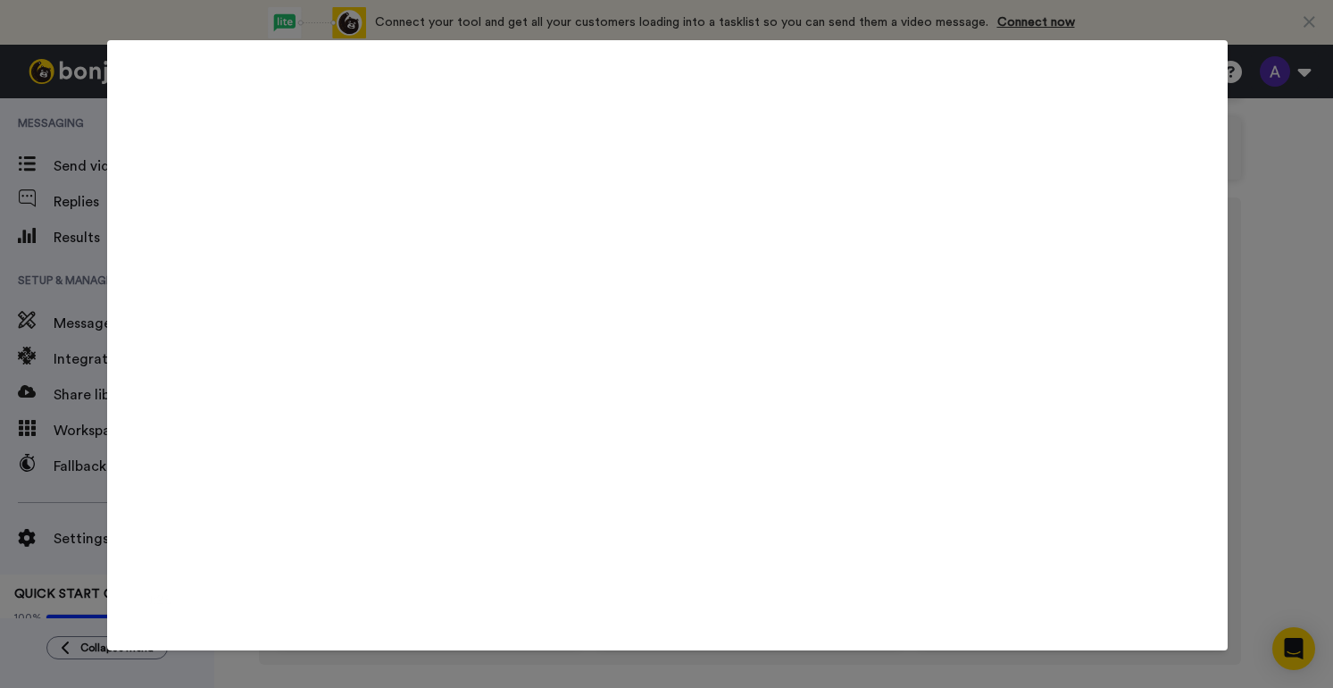
click at [236, 74] on video at bounding box center [667, 342] width 1066 height 550
click at [1035, 267] on video at bounding box center [667, 342] width 1066 height 550
